Goal: Information Seeking & Learning: Check status

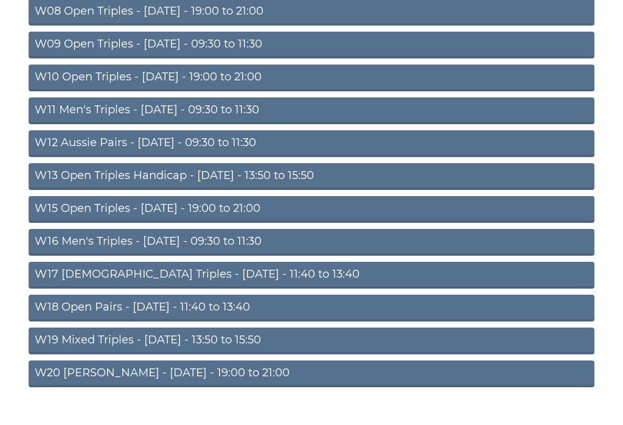
scroll to position [363, 0]
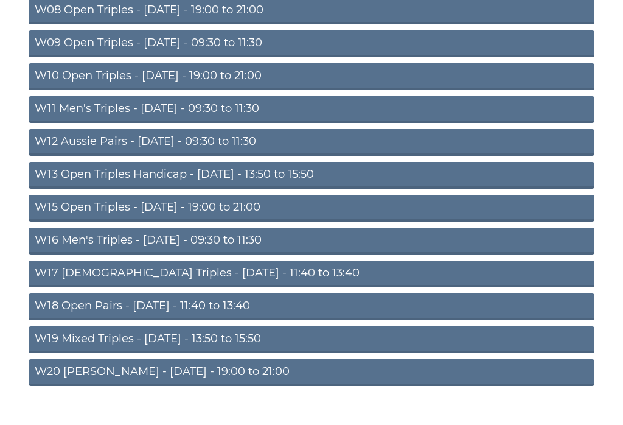
click at [263, 273] on link "W17 [DEMOGRAPHIC_DATA] Triples - [DATE] - 11:40 to 13:40" at bounding box center [312, 273] width 566 height 27
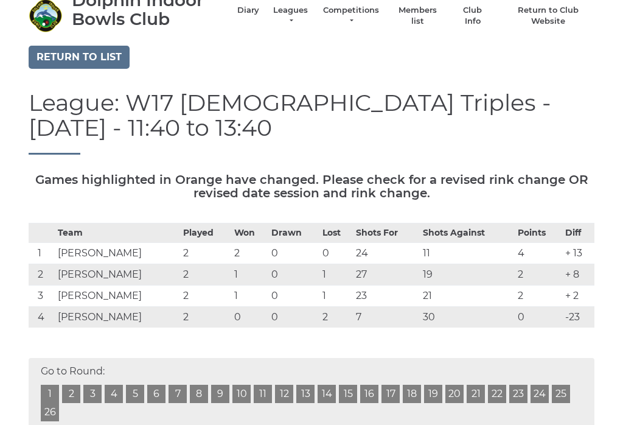
scroll to position [37, 0]
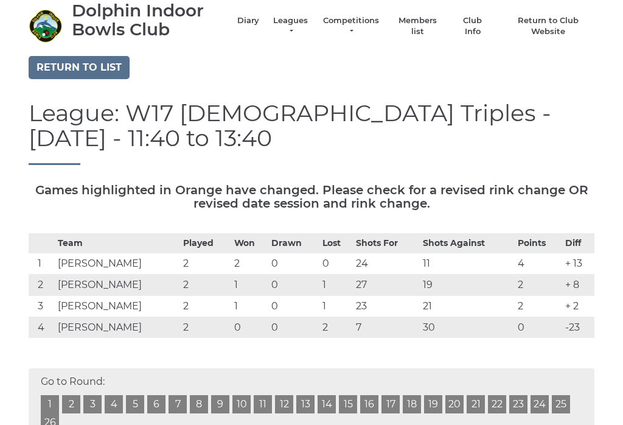
click at [97, 65] on link "Return to list" at bounding box center [79, 68] width 101 height 23
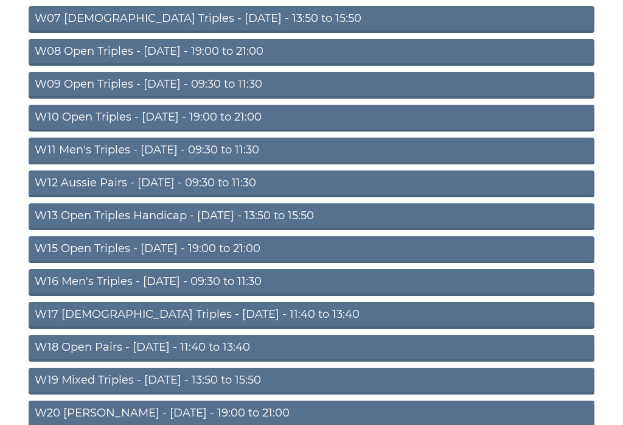
scroll to position [321, 0]
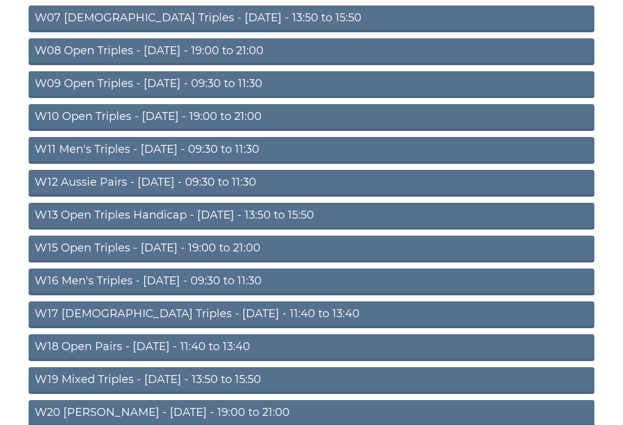
click at [259, 346] on link "W18 Open Pairs - Friday - 11:40 to 13:40" at bounding box center [312, 348] width 566 height 27
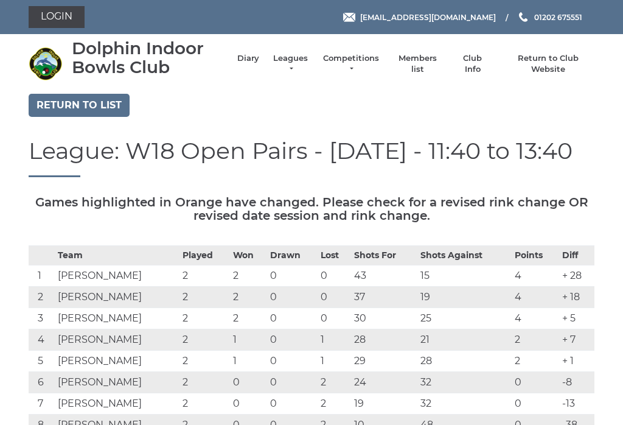
click at [99, 103] on link "Return to list" at bounding box center [79, 105] width 101 height 23
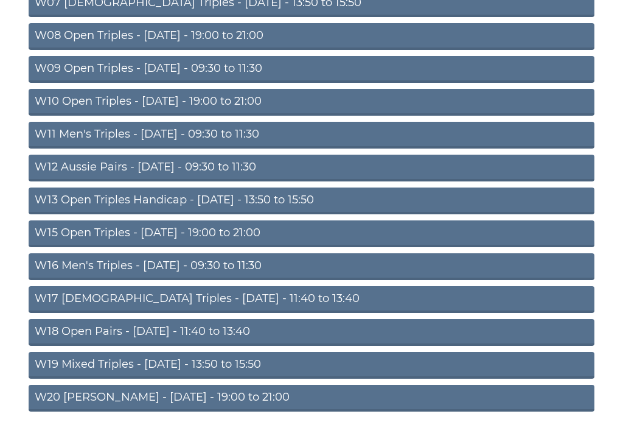
scroll to position [354, 0]
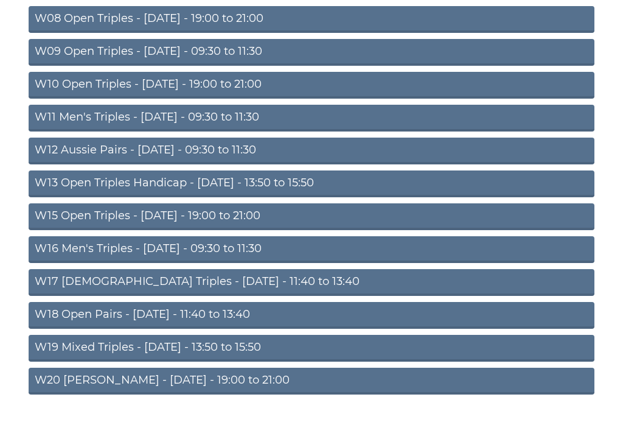
click at [253, 344] on link "W19 Mixed Triples - Friday - 13:50 to 15:50" at bounding box center [312, 348] width 566 height 27
